Goal: Task Accomplishment & Management: Use online tool/utility

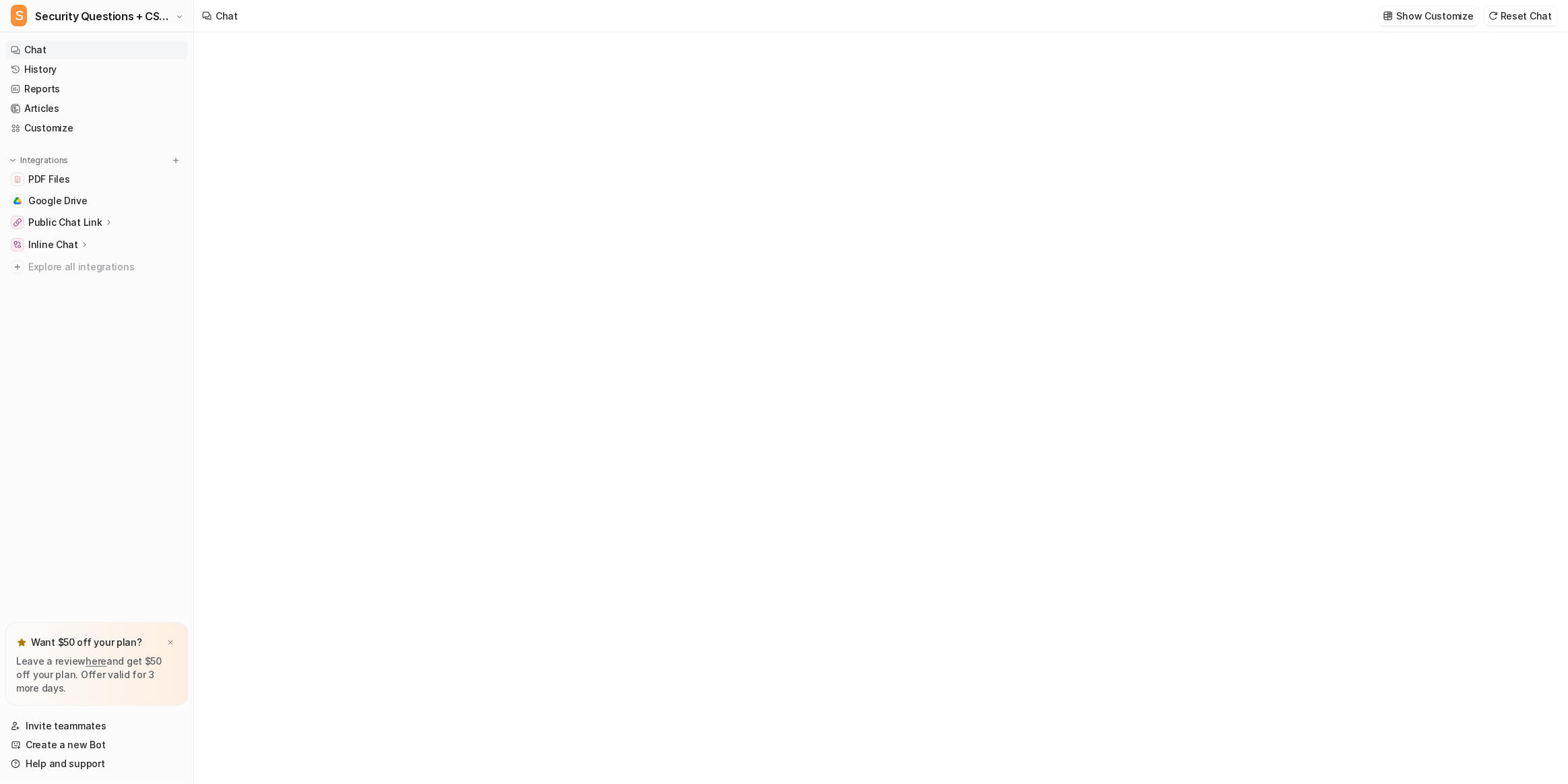
type textarea "**********"
click at [99, 25] on span "Security Questions + CSA for eesel" at bounding box center [103, 16] width 137 height 19
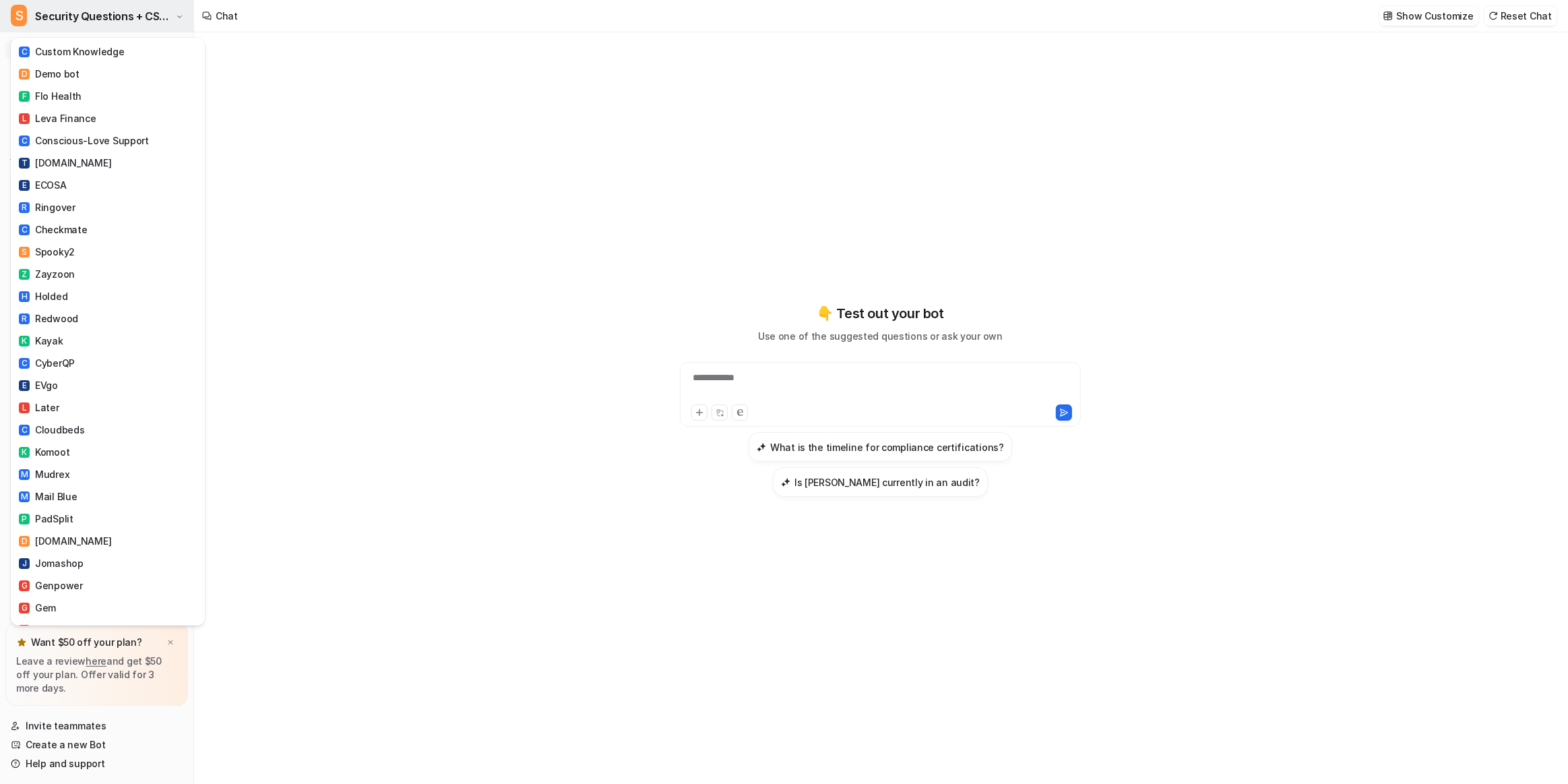
click at [114, 16] on span "Security Questions + CSA for eesel" at bounding box center [103, 16] width 137 height 19
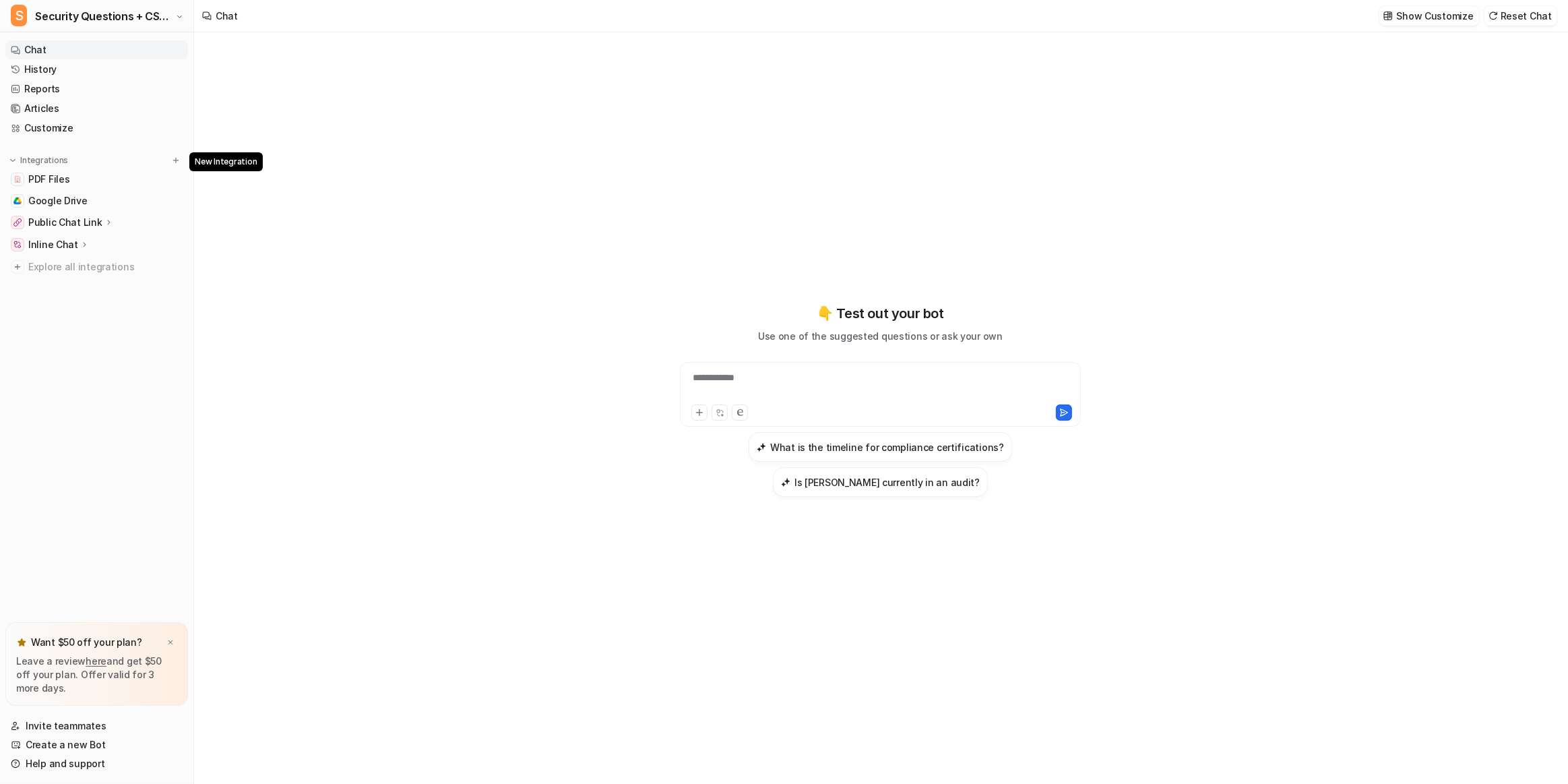
click at [181, 155] on div at bounding box center [175, 160] width 13 height 13
click at [175, 156] on img at bounding box center [176, 160] width 10 height 10
click at [106, 129] on link "Customize" at bounding box center [97, 129] width 182 height 19
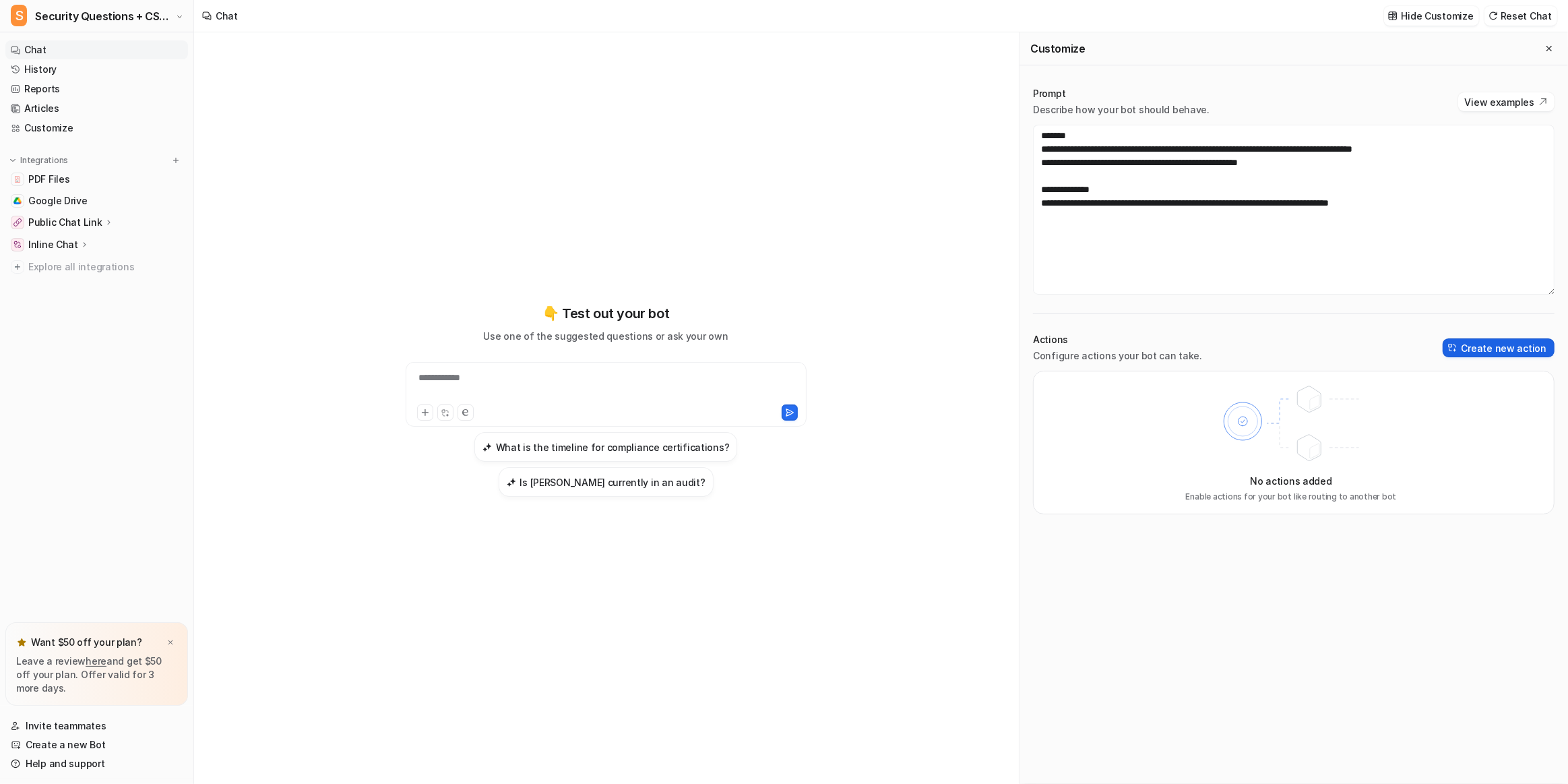
click at [1470, 343] on button "Create new action" at bounding box center [1498, 348] width 112 height 19
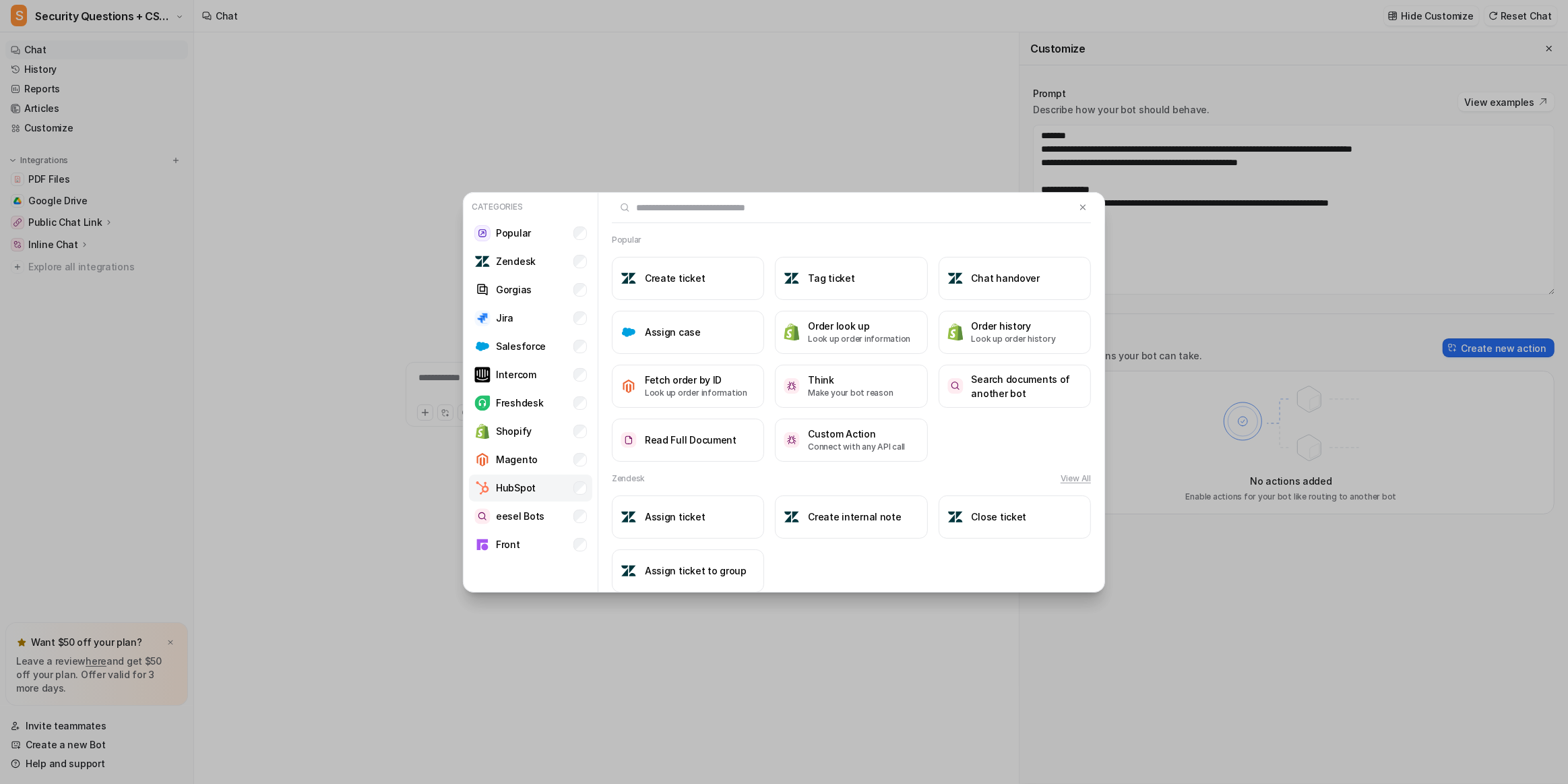
click at [551, 472] on li "Magento" at bounding box center [530, 459] width 123 height 27
